Goal: Find specific fact: Find specific fact

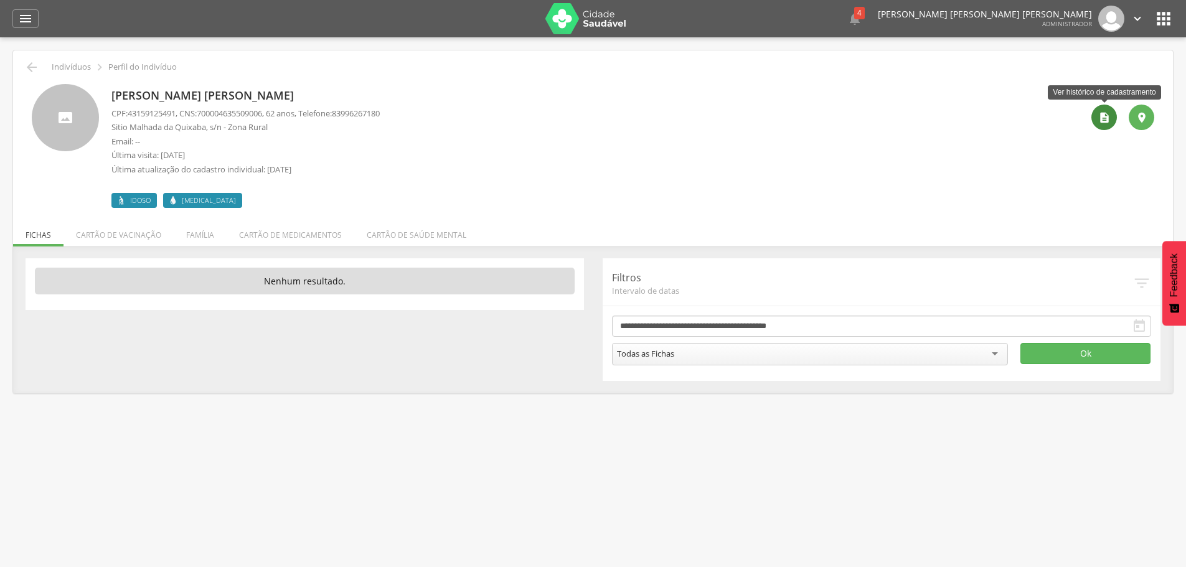
click at [1107, 112] on icon "" at bounding box center [1104, 117] width 12 height 12
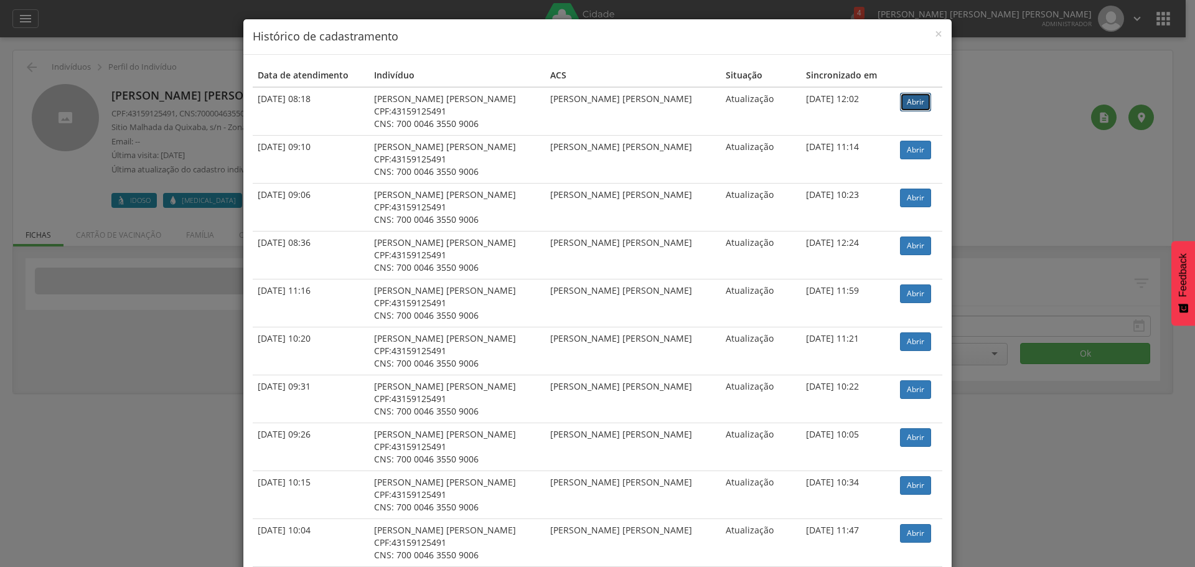
click at [910, 104] on link "Abrir" at bounding box center [915, 102] width 31 height 19
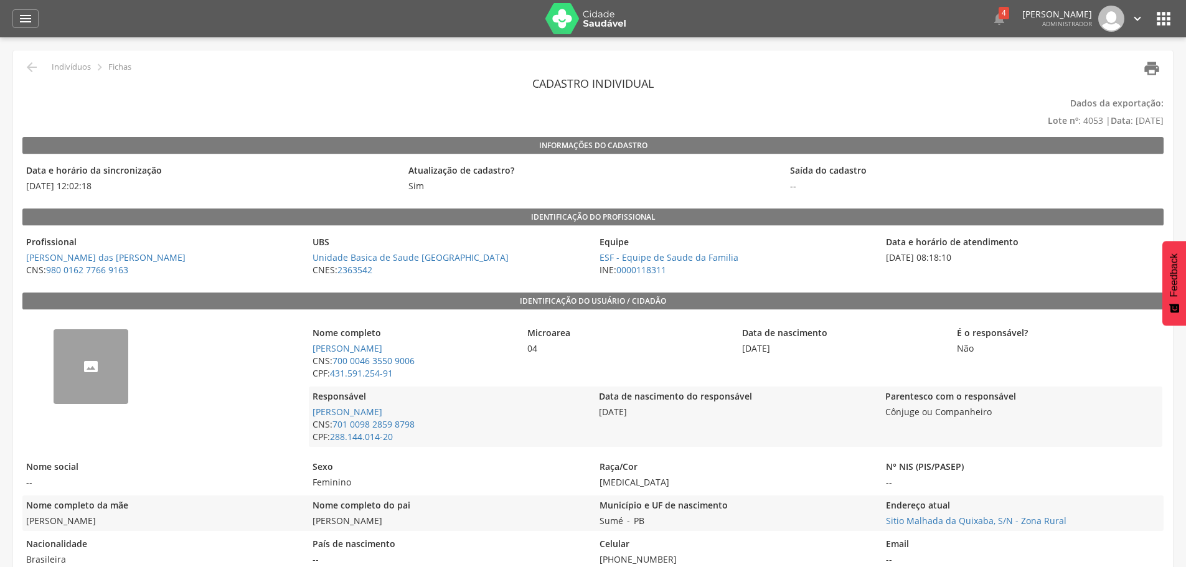
click at [1149, 74] on icon "" at bounding box center [1151, 68] width 17 height 17
drag, startPoint x: 433, startPoint y: 345, endPoint x: 310, endPoint y: 344, distance: 123.3
click at [310, 344] on span "[PERSON_NAME]" at bounding box center [413, 348] width 209 height 12
copy link "[PERSON_NAME]"
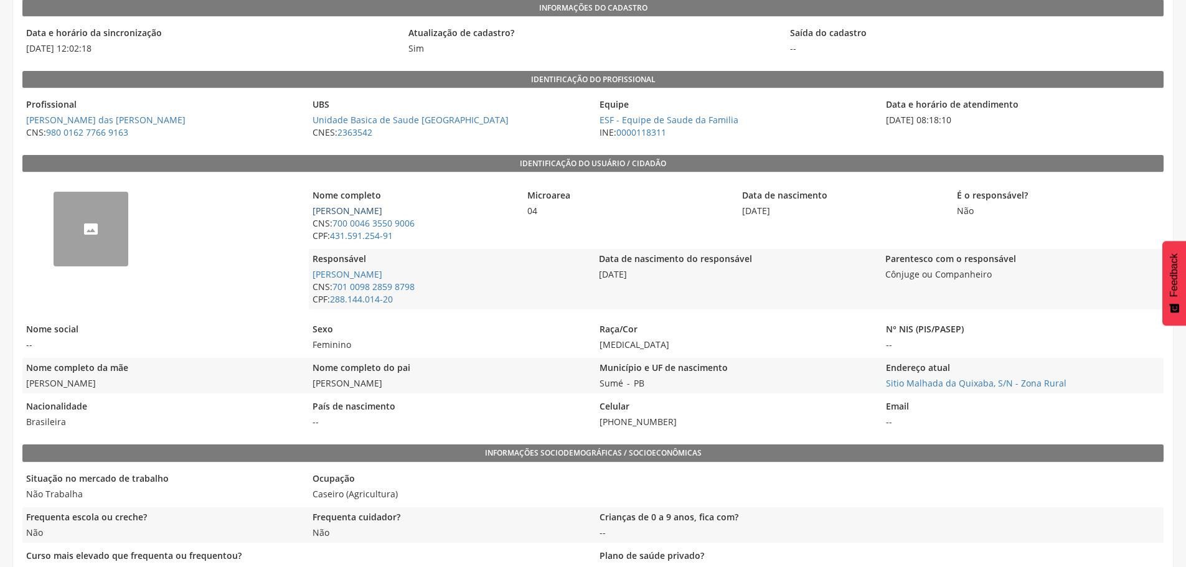
scroll to position [125, 0]
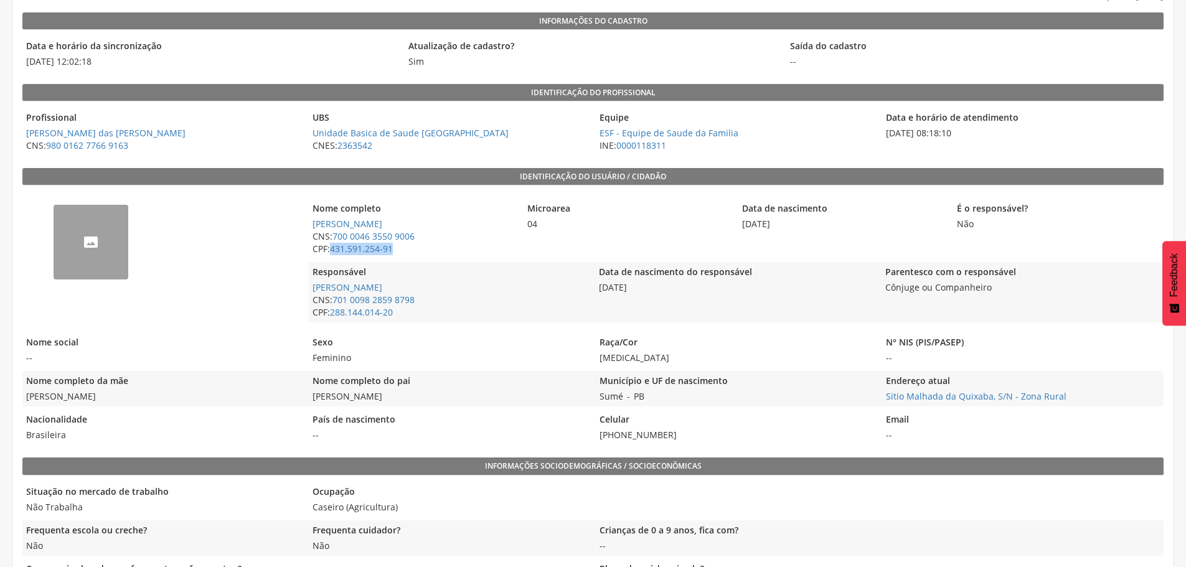
drag, startPoint x: 396, startPoint y: 249, endPoint x: 332, endPoint y: 246, distance: 64.2
click at [332, 246] on span "CPF: 431.591.254-91" at bounding box center [413, 249] width 209 height 12
copy link "431.591.254-91"
drag, startPoint x: 416, startPoint y: 236, endPoint x: 334, endPoint y: 237, distance: 82.2
click at [334, 237] on span "CNS: 700 0046 3550 9006" at bounding box center [413, 236] width 209 height 12
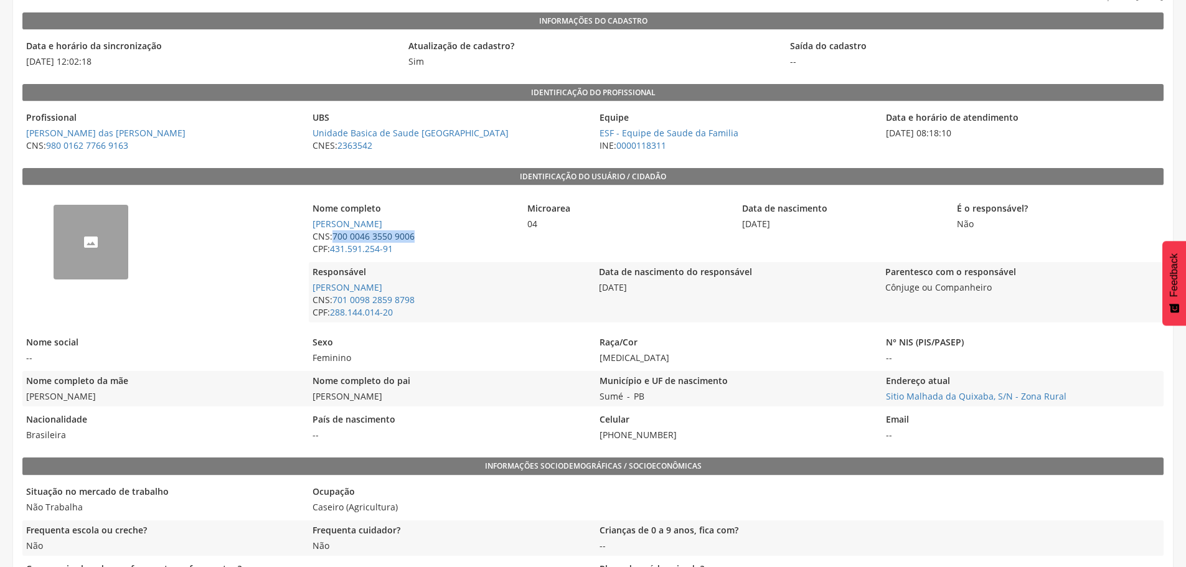
copy link "700 0046 3550 9006"
click at [870, 210] on legend "Data de nascimento" at bounding box center [842, 209] width 209 height 14
